Goal: Find specific page/section: Find specific page/section

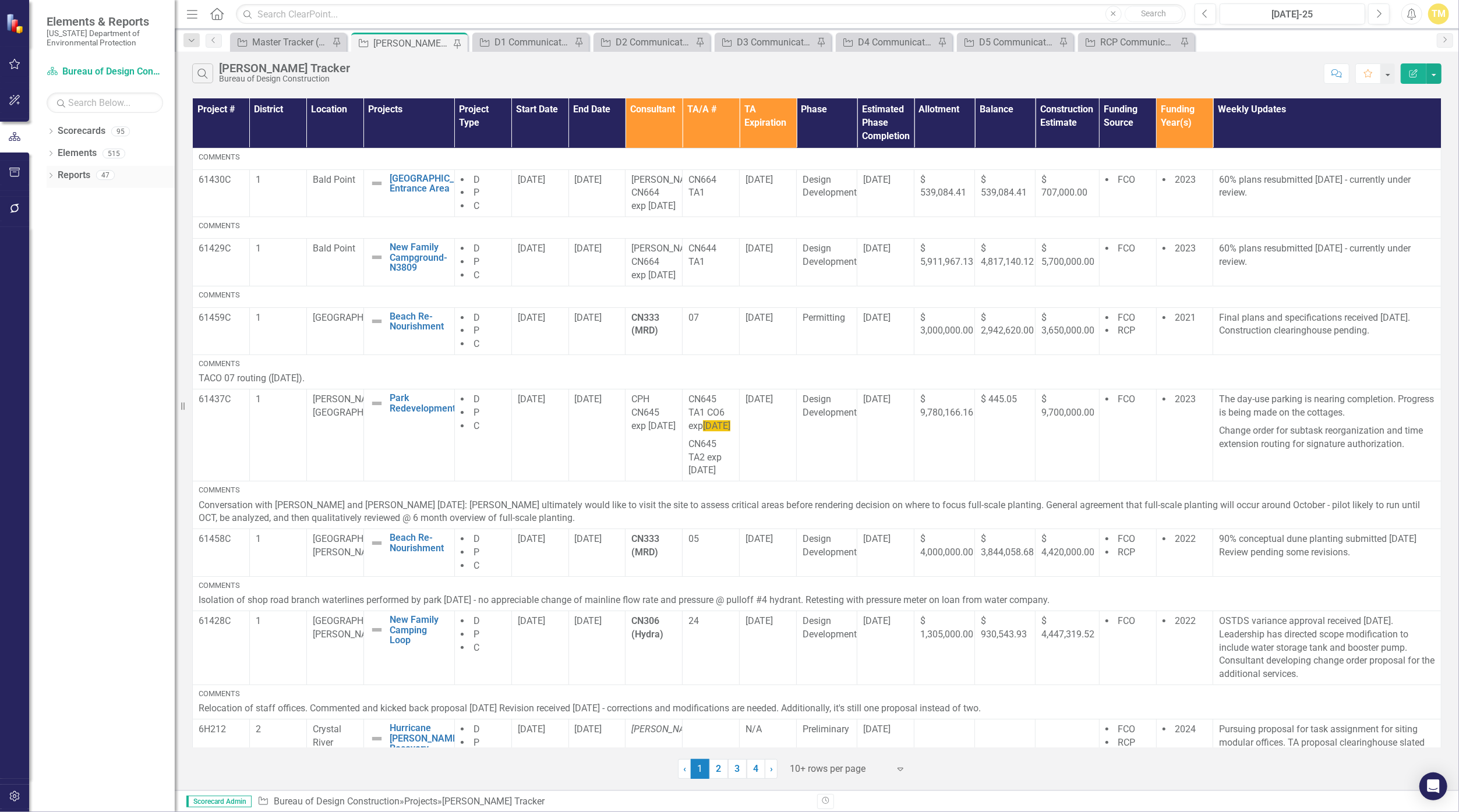
click at [64, 172] on link "Reports" at bounding box center [74, 175] width 33 height 13
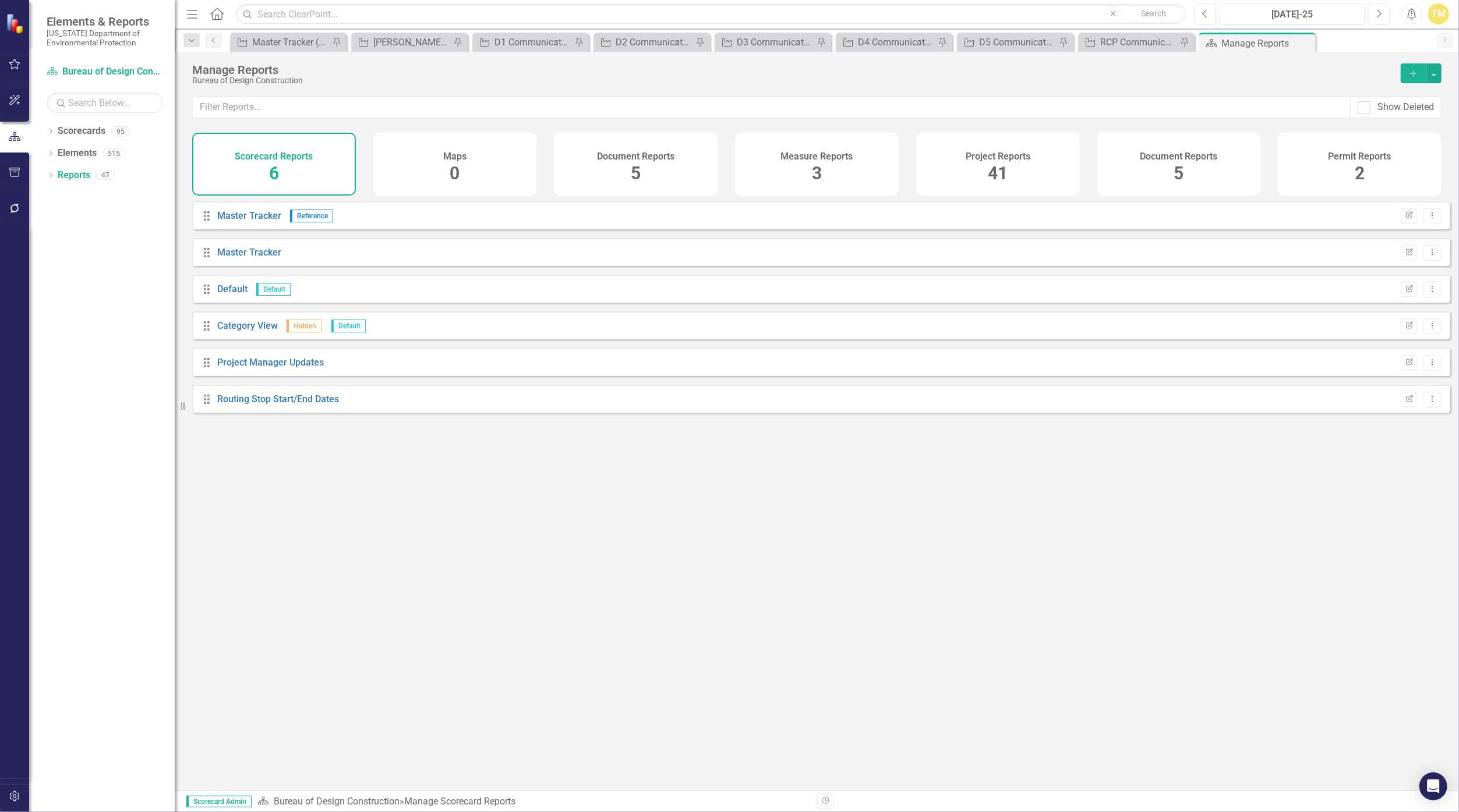
click at [712, 163] on div "Project Reports 41" at bounding box center [998, 164] width 163 height 63
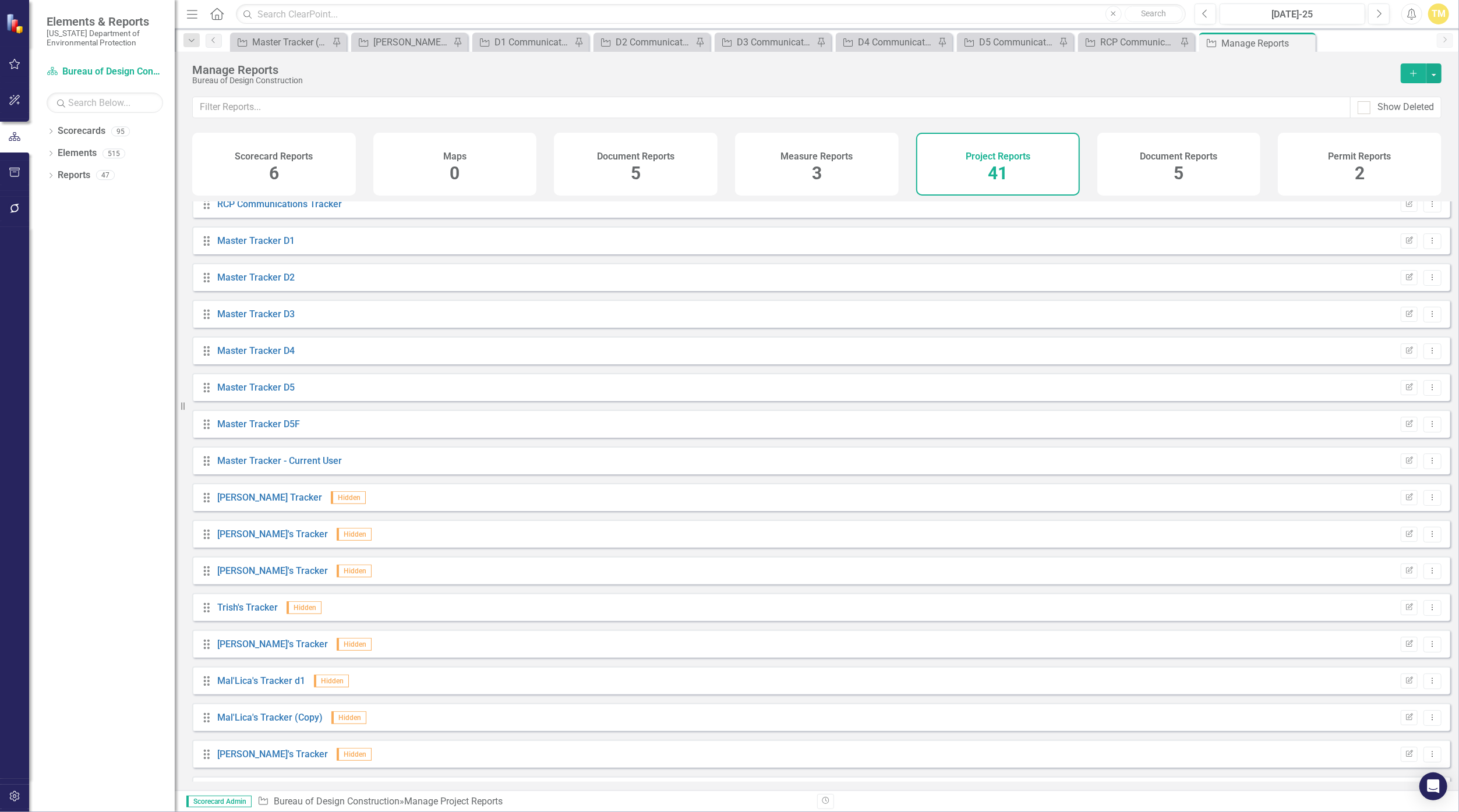
scroll to position [873, 0]
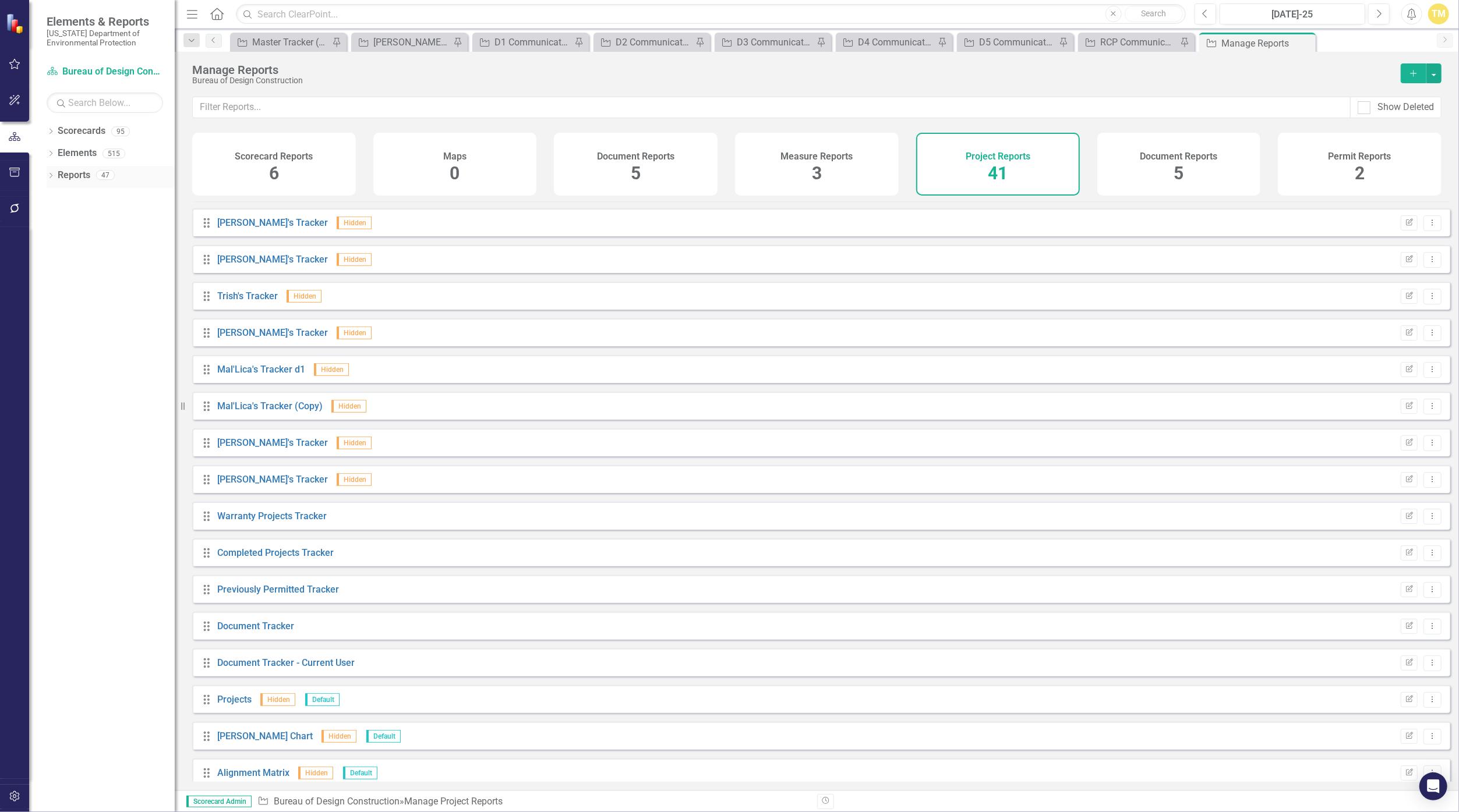
click at [51, 175] on icon "Dropdown" at bounding box center [51, 177] width 8 height 6
click at [55, 286] on icon "Dropdown" at bounding box center [55, 285] width 8 height 6
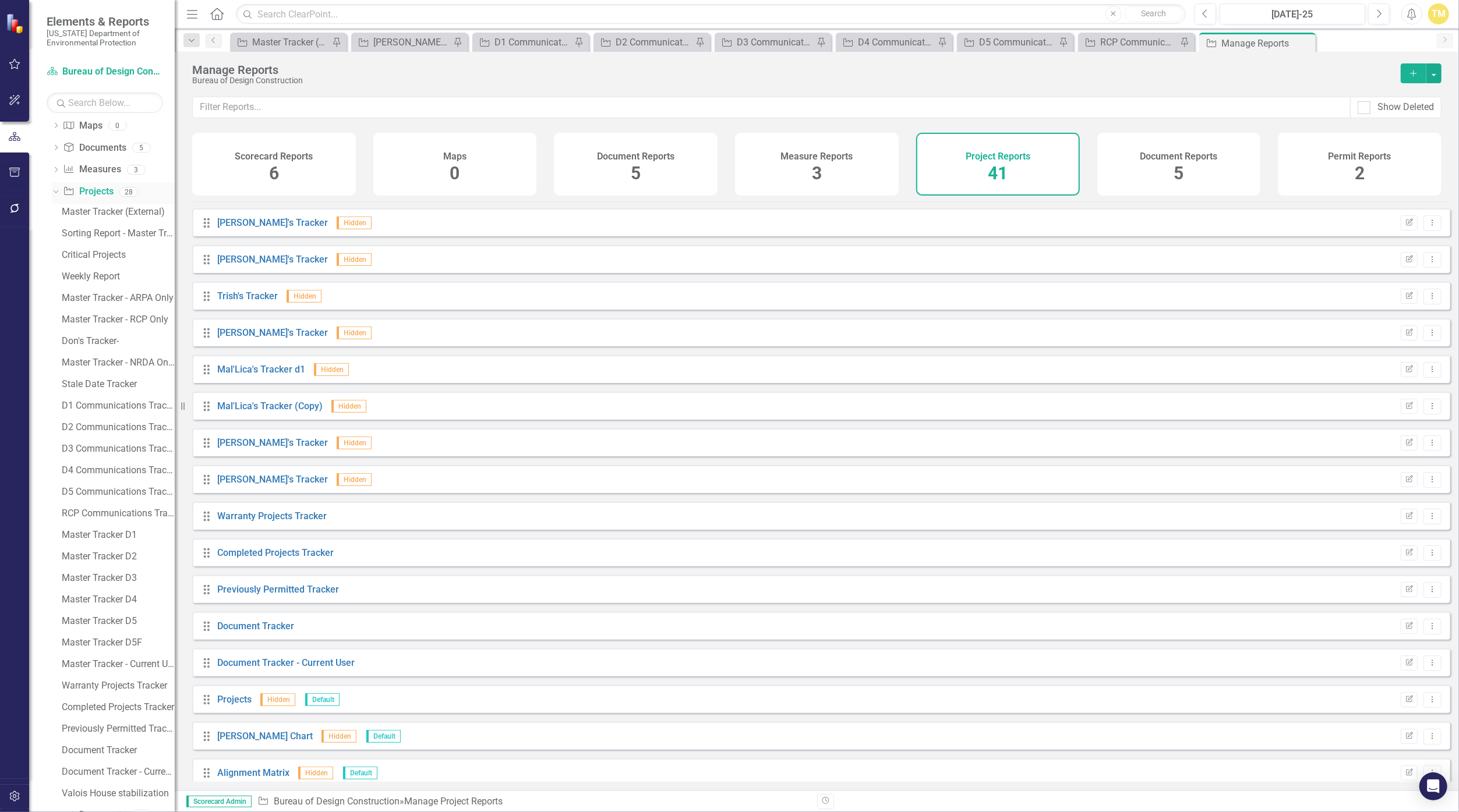
scroll to position [146, 0]
click at [123, 345] on link "D1 Communications Tracker" at bounding box center [116, 351] width 116 height 19
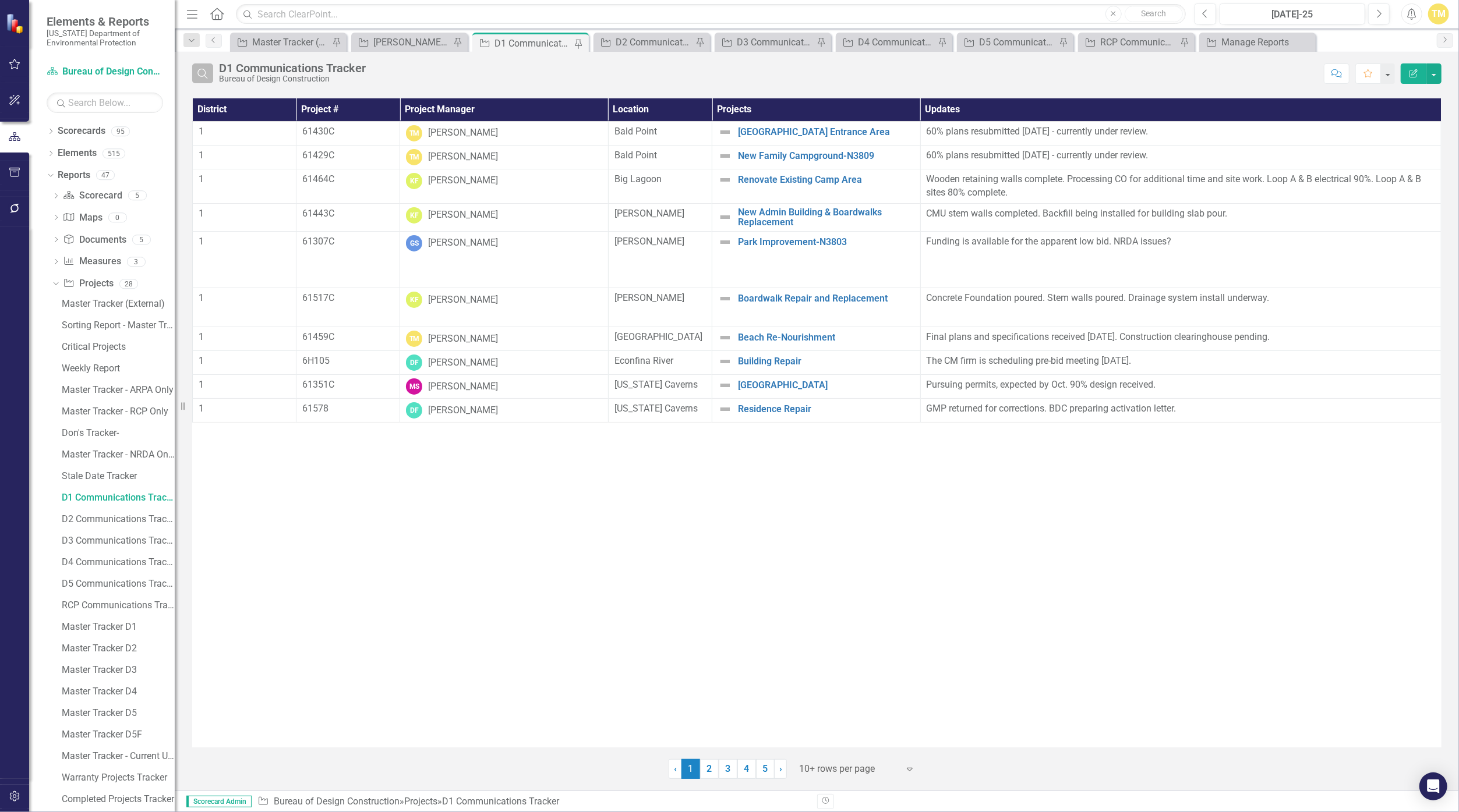
click at [197, 74] on icon "Search" at bounding box center [202, 74] width 12 height 11
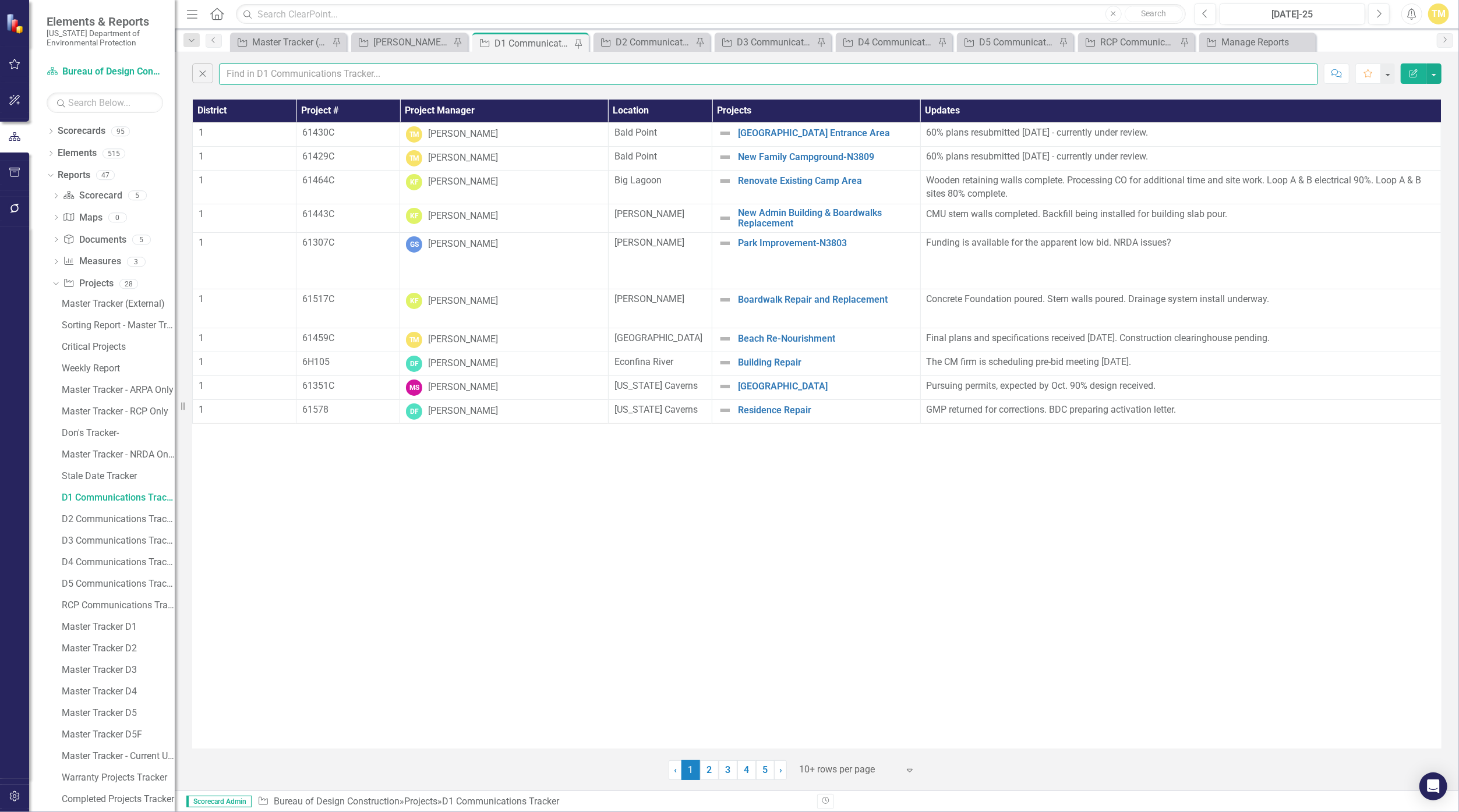
click at [317, 67] on input "text" at bounding box center [769, 75] width 1099 height 21
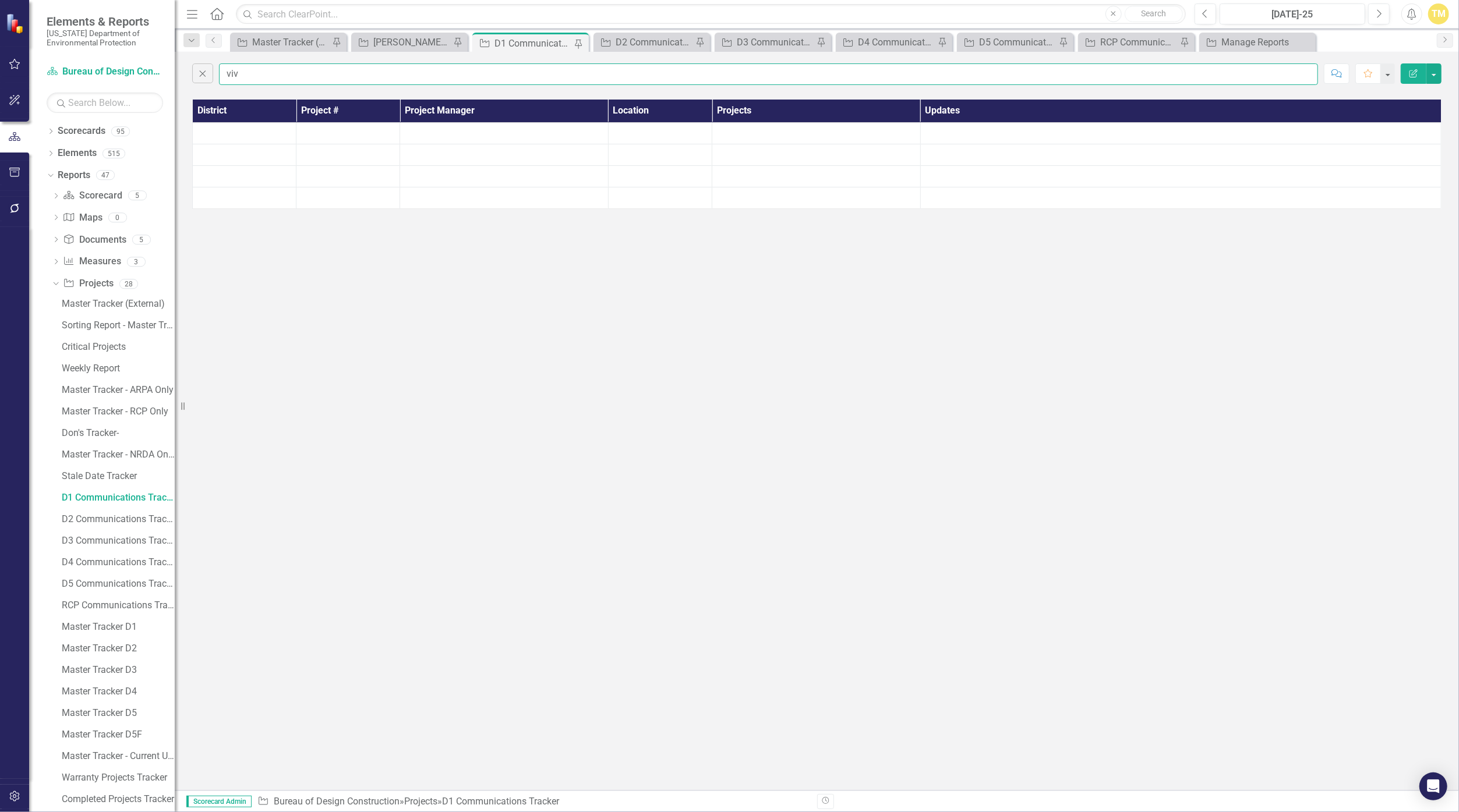
type input "[PERSON_NAME]"
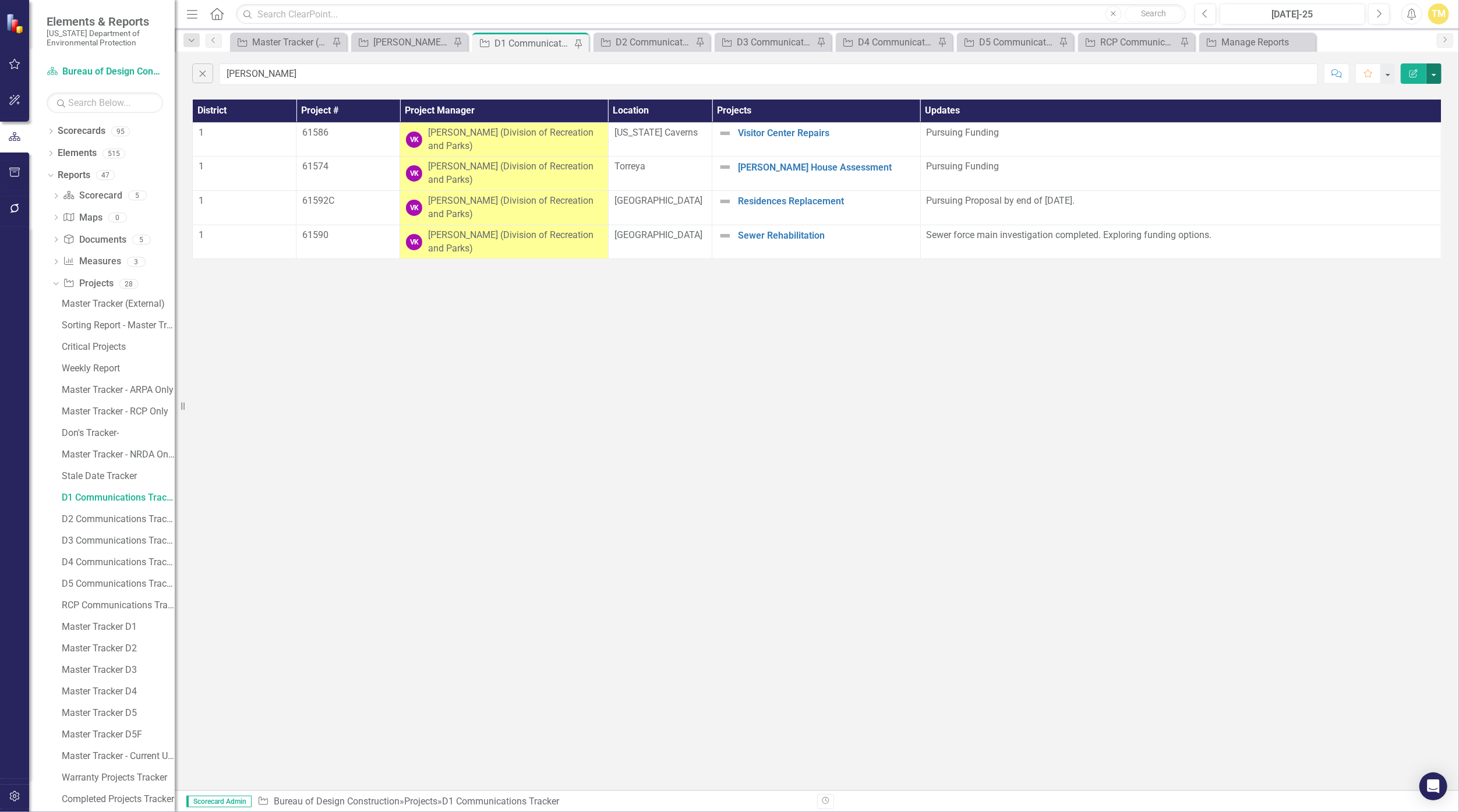
click at [712, 73] on button "button" at bounding box center [1433, 74] width 15 height 20
